Goal: Task Accomplishment & Management: Manage account settings

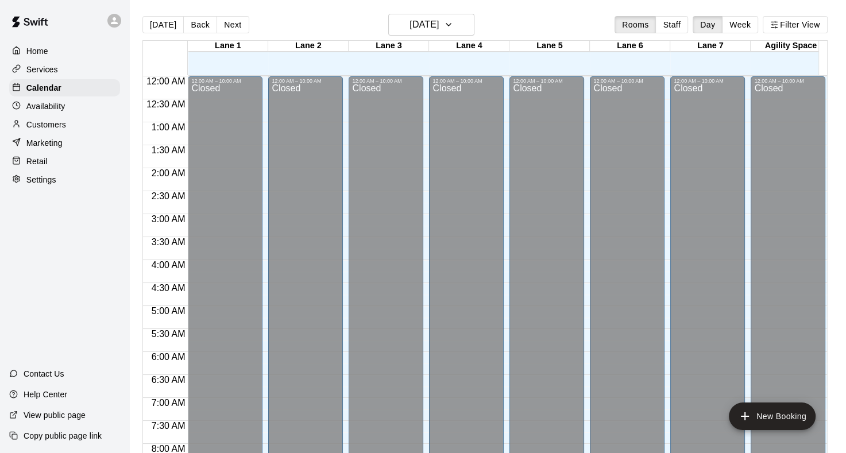
scroll to position [384, 0]
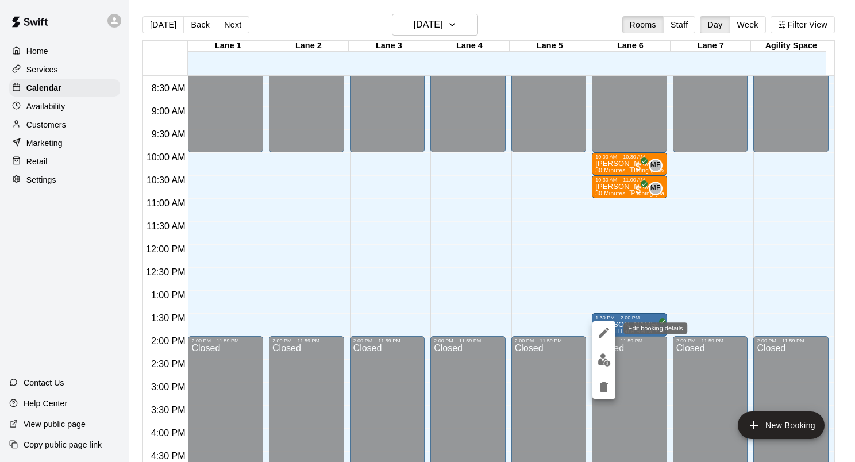
click at [610, 330] on icon "edit" at bounding box center [604, 333] width 14 height 14
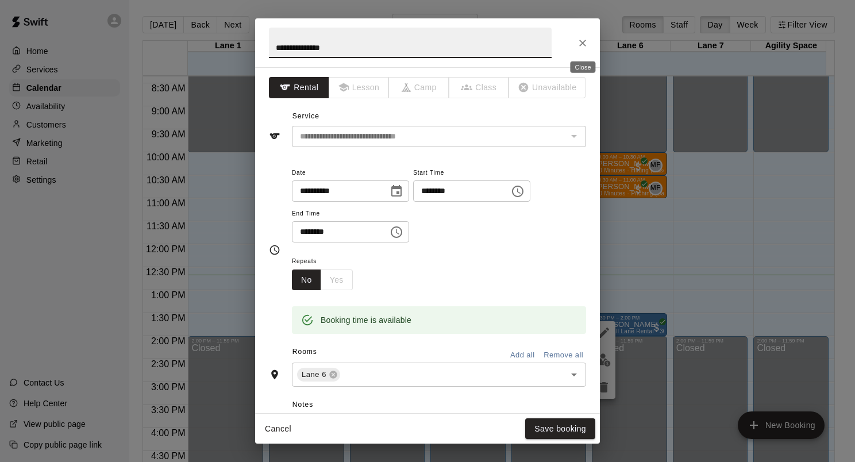
click at [581, 37] on icon "Close" at bounding box center [582, 42] width 11 height 11
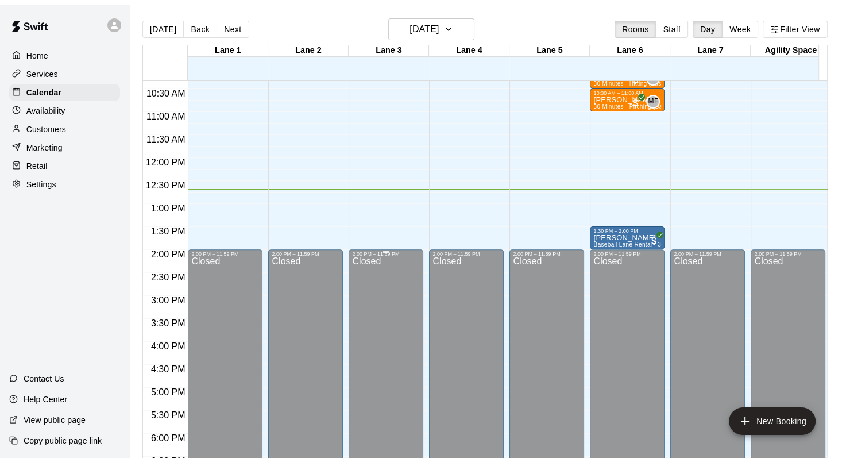
scroll to position [468, 0]
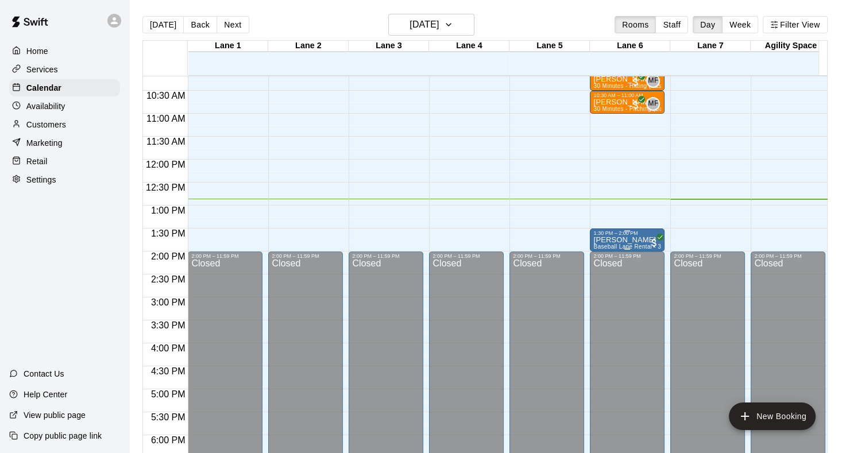
click at [630, 240] on p "[PERSON_NAME]" at bounding box center [628, 240] width 68 height 0
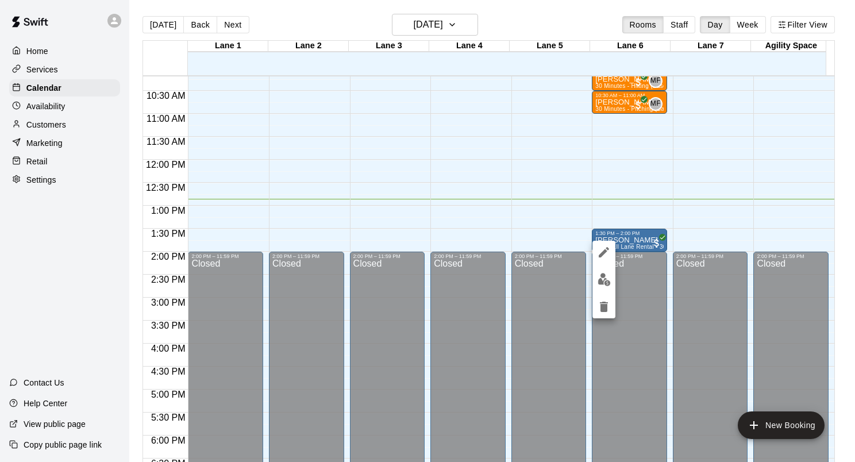
click at [600, 278] on img "edit" at bounding box center [604, 279] width 13 height 13
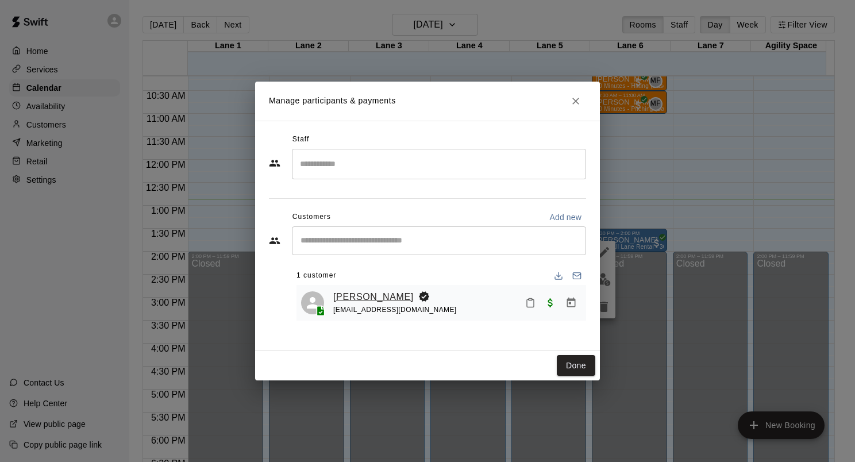
click at [386, 298] on link "[PERSON_NAME]" at bounding box center [373, 297] width 80 height 15
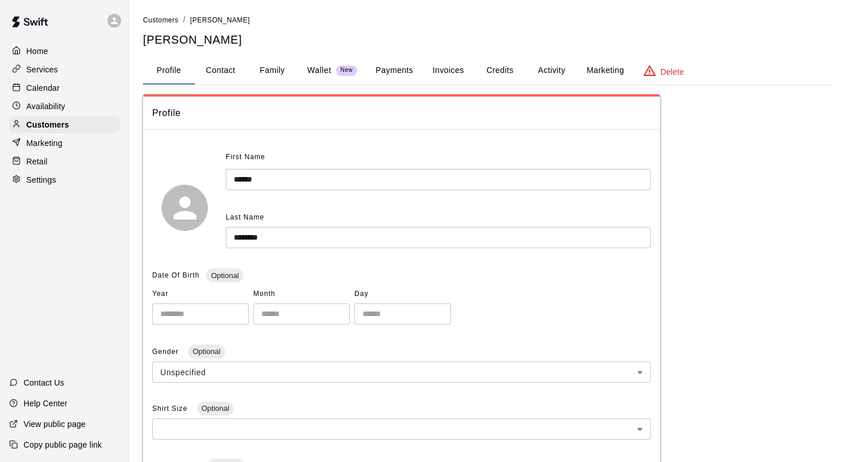
click at [553, 73] on button "Activity" at bounding box center [552, 71] width 52 height 28
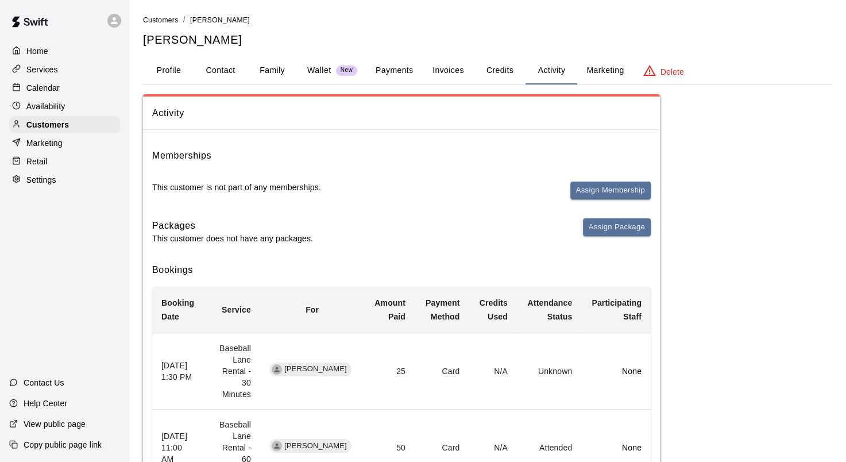
click at [271, 72] on button "Family" at bounding box center [273, 71] width 52 height 28
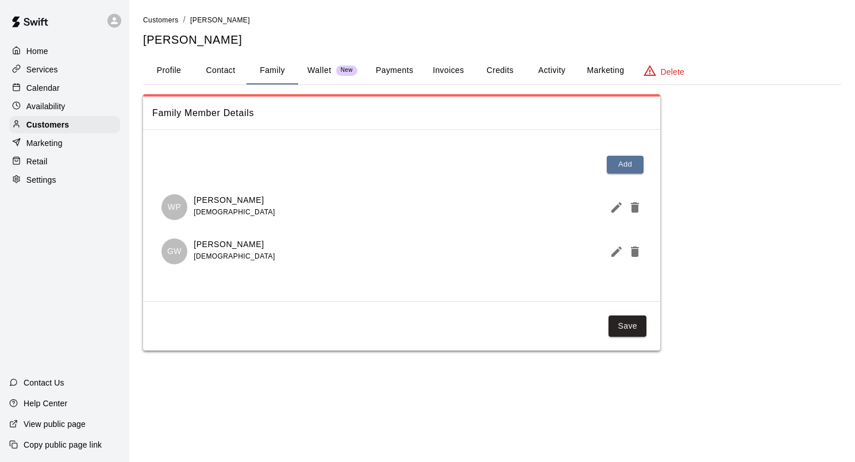
click at [36, 88] on p "Calendar" at bounding box center [42, 87] width 33 height 11
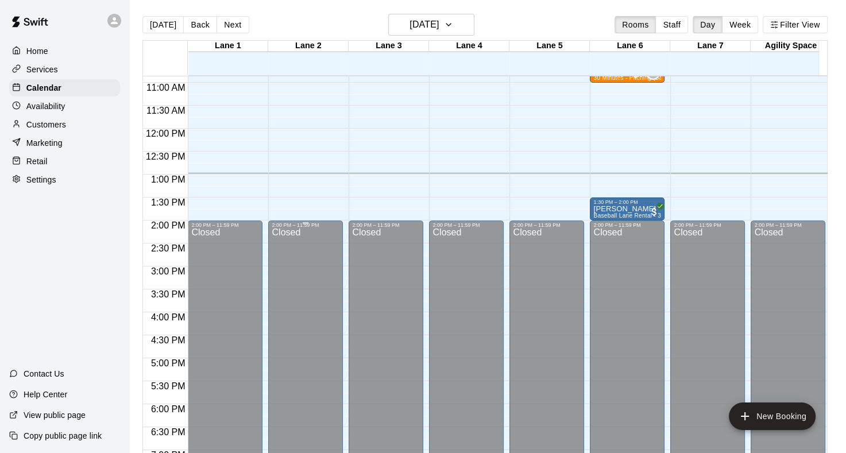
scroll to position [481, 0]
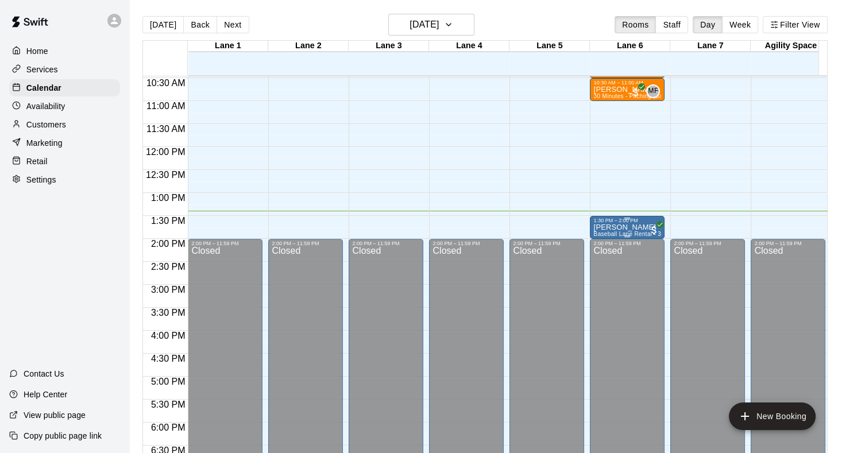
click at [639, 228] on p "[PERSON_NAME]" at bounding box center [628, 228] width 68 height 0
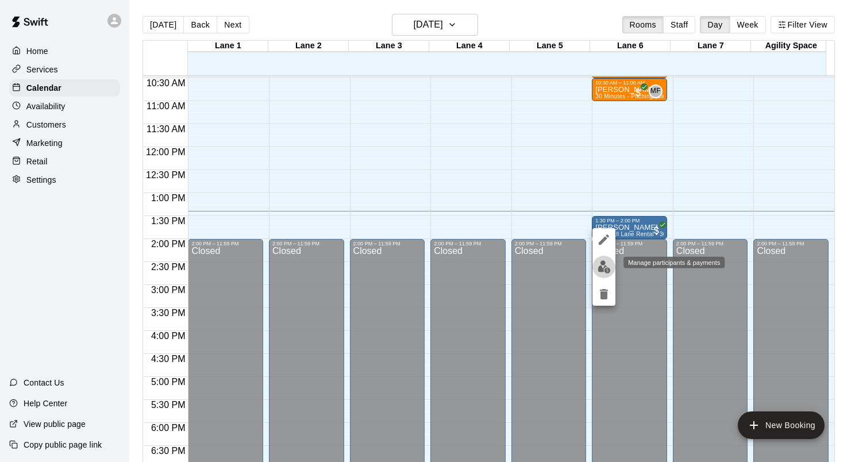
click at [604, 263] on img "edit" at bounding box center [604, 266] width 13 height 13
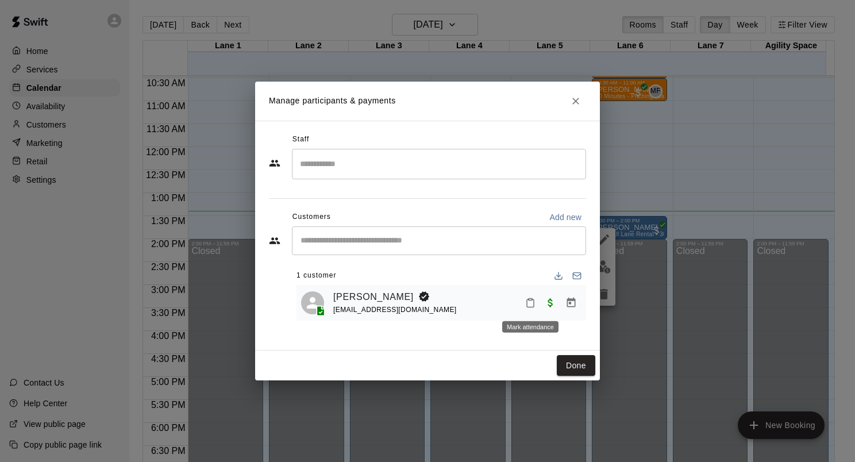
click at [526, 295] on button "Mark attendance" at bounding box center [531, 303] width 20 height 20
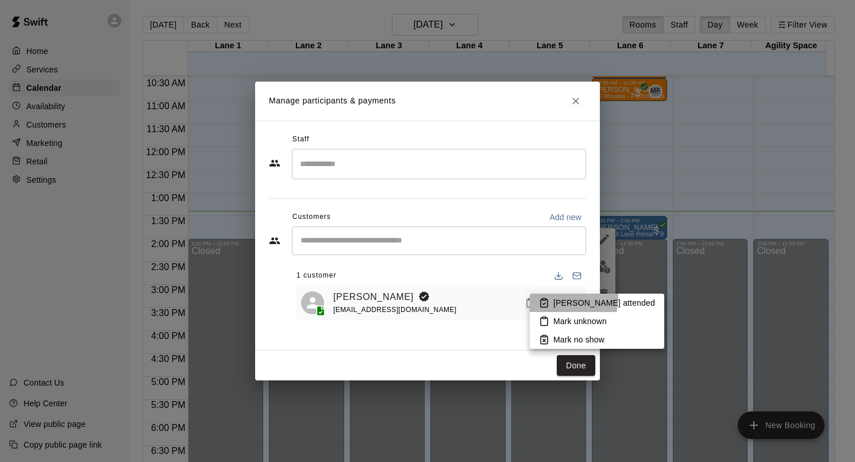
click at [549, 297] on li "Mark attended" at bounding box center [597, 303] width 134 height 18
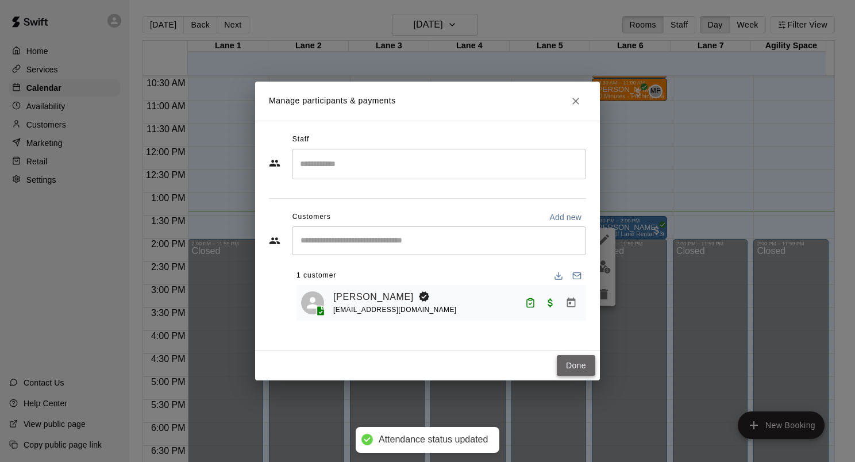
click at [561, 357] on button "Done" at bounding box center [576, 365] width 38 height 21
